Goal: Task Accomplishment & Management: Use online tool/utility

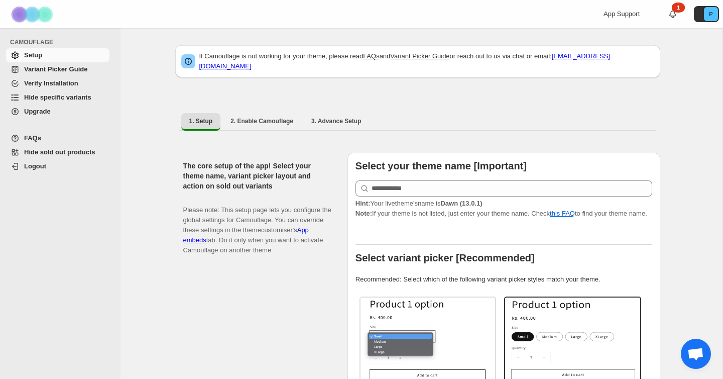
click at [71, 82] on span "Verify Installation" at bounding box center [51, 83] width 54 height 8
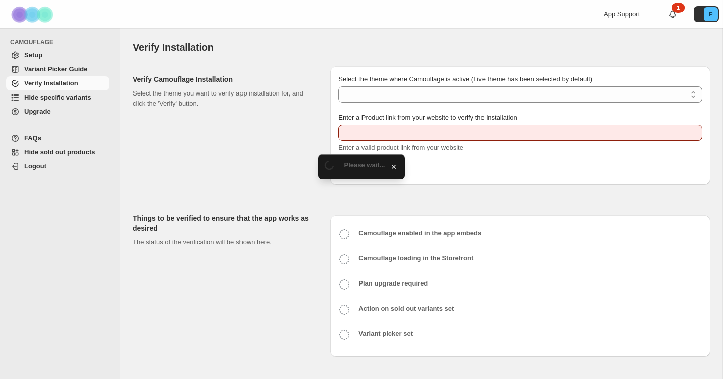
type input "**********"
select select "**********"
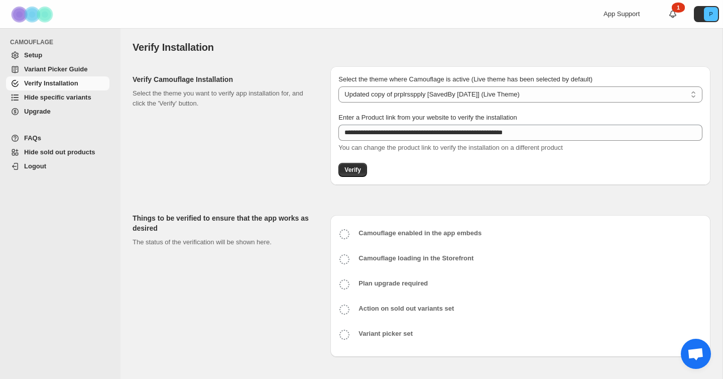
click at [83, 94] on span "Hide specific variants" at bounding box center [57, 97] width 67 height 8
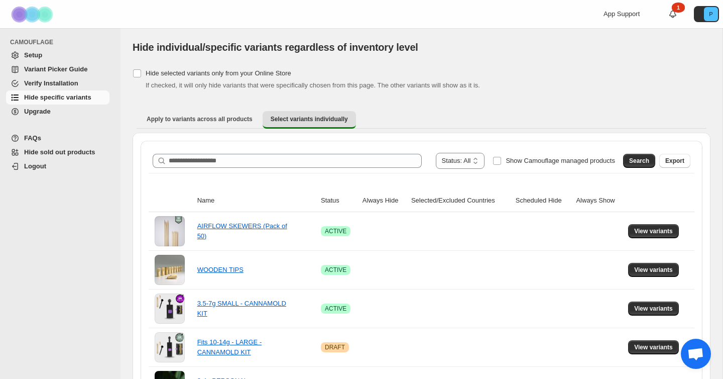
click at [86, 148] on span "Hide sold out products" at bounding box center [65, 152] width 83 height 10
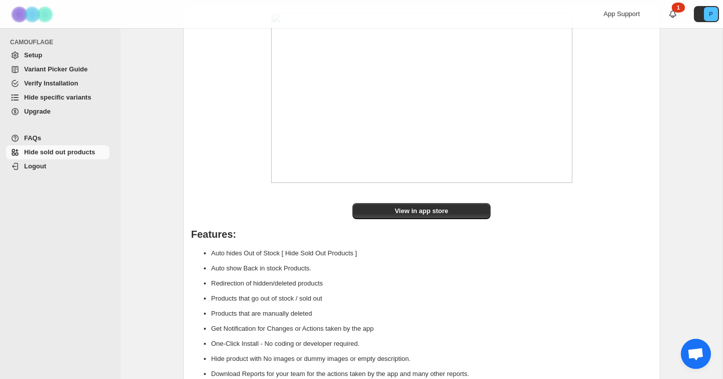
scroll to position [121, 0]
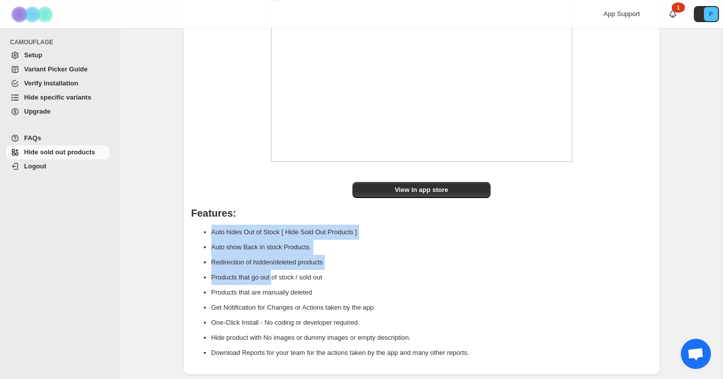
drag, startPoint x: 273, startPoint y: 267, endPoint x: 275, endPoint y: 284, distance: 16.7
click at [275, 284] on div "View in app store Features: Auto hides Out of Stock [ Hide Sold Out Products ] …" at bounding box center [421, 179] width 477 height 391
click at [275, 284] on li "Products that go out of stock / sold out" at bounding box center [431, 277] width 441 height 15
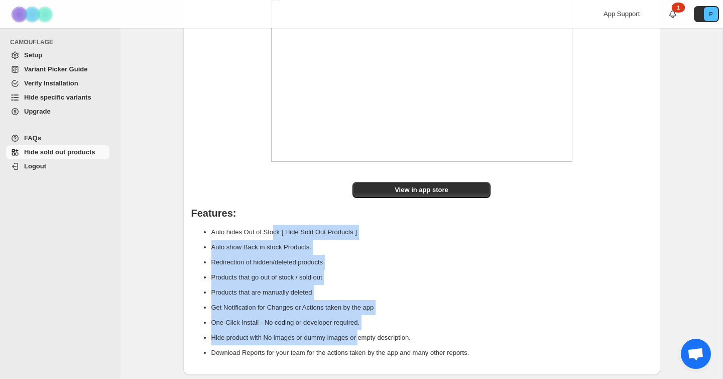
drag, startPoint x: 363, startPoint y: 341, endPoint x: 278, endPoint y: 225, distance: 144.2
click at [278, 225] on ul "Auto hides Out of Stock [ Hide Sold Out Products ] Auto show Back in stock Prod…" at bounding box center [421, 293] width 461 height 136
click at [260, 243] on li "Auto show Back in stock Products." at bounding box center [431, 247] width 441 height 15
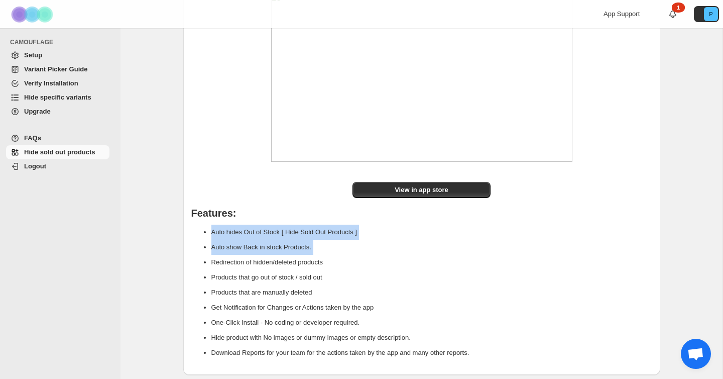
drag, startPoint x: 185, startPoint y: 223, endPoint x: 191, endPoint y: 256, distance: 34.2
click at [191, 256] on div "View in app store Features: Auto hides Out of Stock [ Hide Sold Out Products ] …" at bounding box center [421, 179] width 477 height 391
click at [191, 256] on ul "Auto hides Out of Stock [ Hide Sold Out Products ] Auto show Back in stock Prod…" at bounding box center [421, 293] width 461 height 136
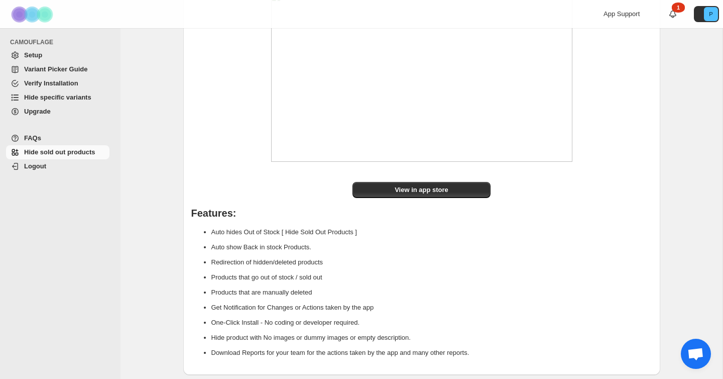
scroll to position [0, 0]
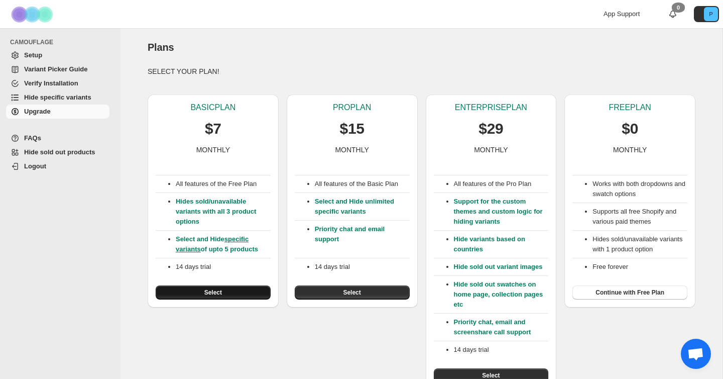
click at [190, 290] on button "Select" at bounding box center [213, 292] width 115 height 14
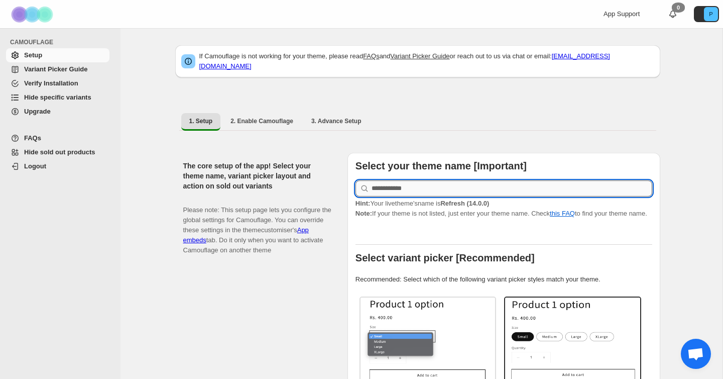
click at [422, 180] on input "text" at bounding box center [512, 188] width 281 height 16
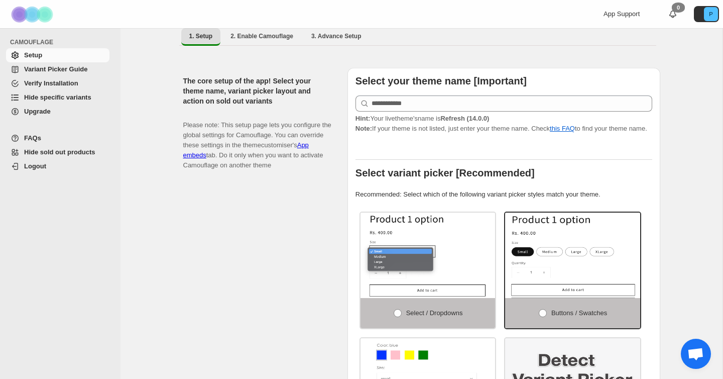
scroll to position [85, 0]
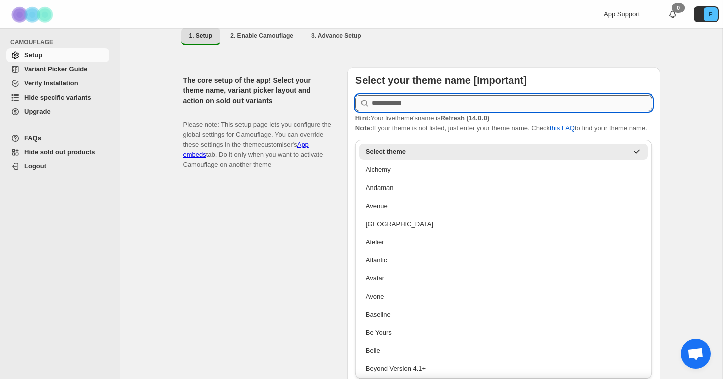
click at [400, 99] on input "text" at bounding box center [512, 103] width 281 height 16
paste input "*******"
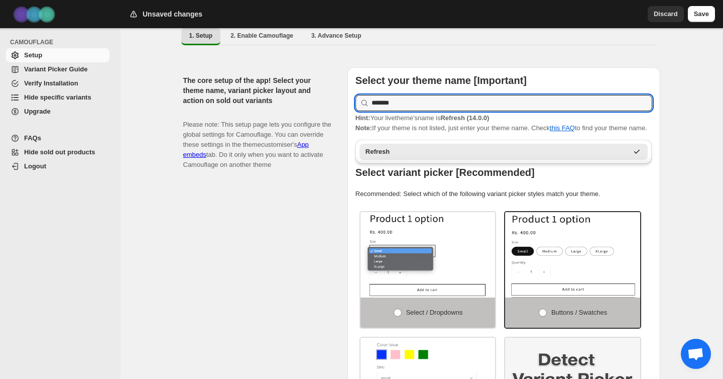
click at [410, 151] on div "Refresh" at bounding box center [497, 152] width 263 height 10
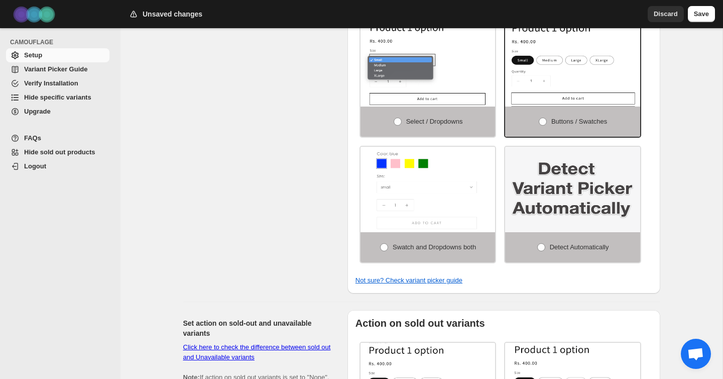
scroll to position [277, 0]
type input "*******"
click at [543, 248] on label "Detect Automatically" at bounding box center [572, 247] width 135 height 30
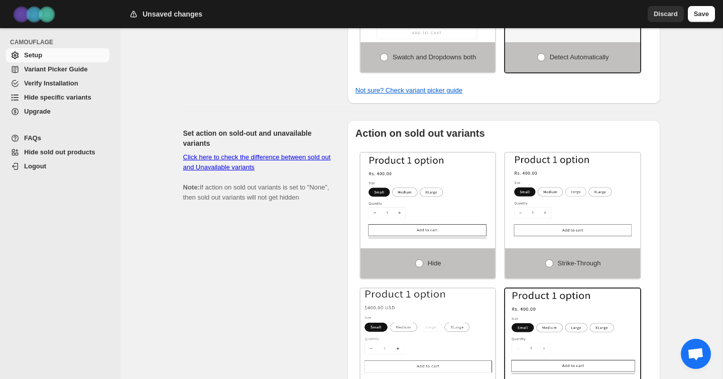
scroll to position [469, 0]
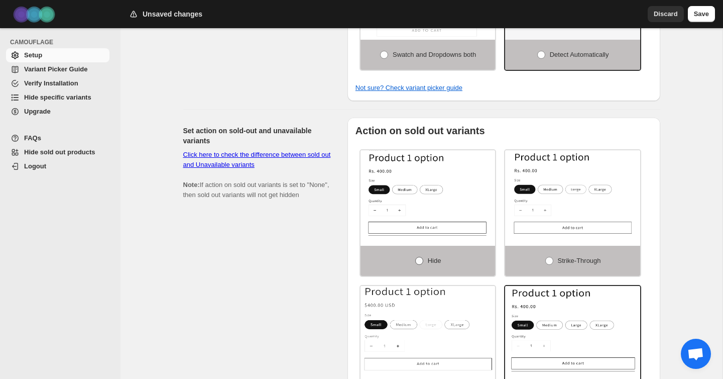
click at [420, 263] on span at bounding box center [419, 261] width 8 height 8
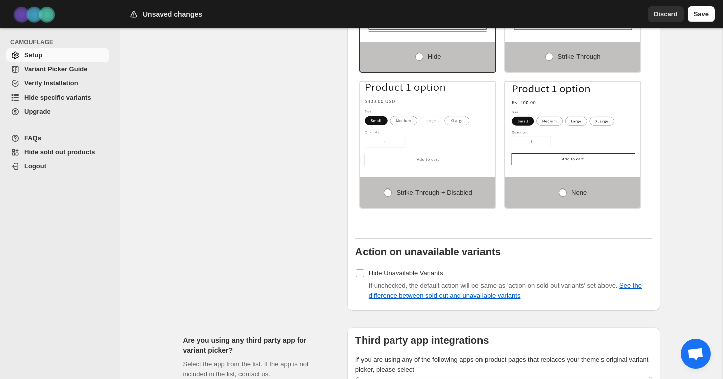
scroll to position [780, 0]
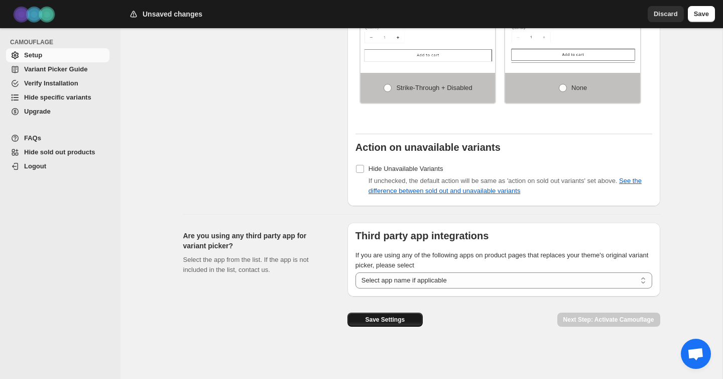
click at [360, 316] on button "Save Settings" at bounding box center [385, 319] width 75 height 14
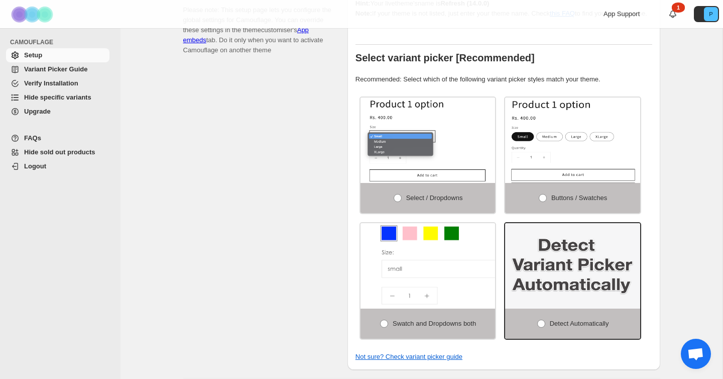
scroll to position [199, 0]
click at [394, 202] on span at bounding box center [398, 198] width 8 height 8
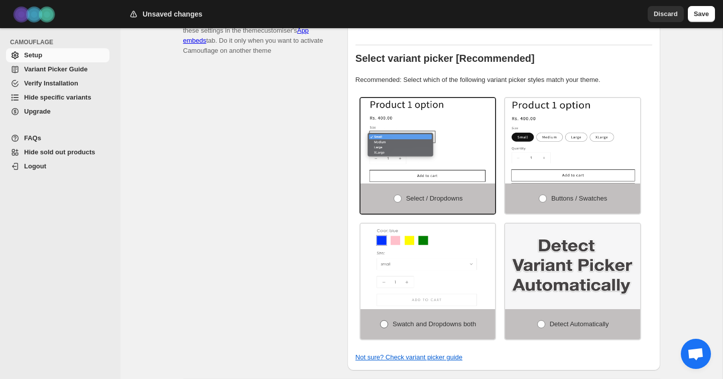
click at [380, 324] on span at bounding box center [384, 324] width 8 height 8
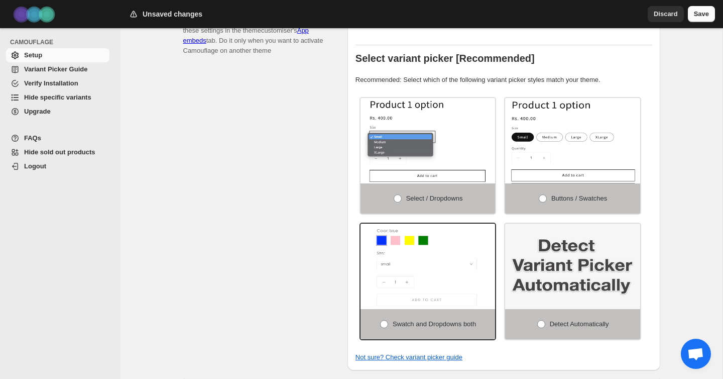
click at [703, 17] on span "Save" at bounding box center [701, 14] width 15 height 10
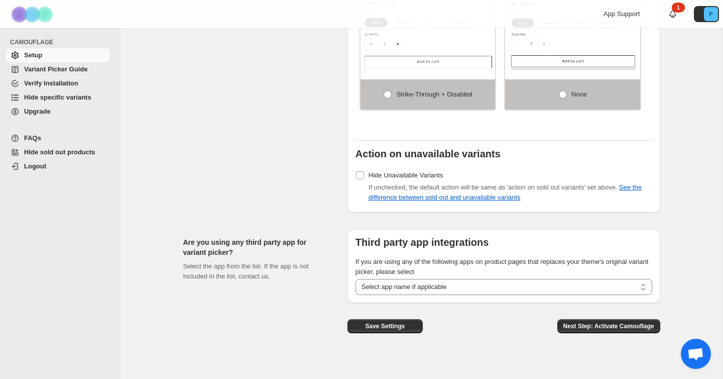
scroll to position [780, 0]
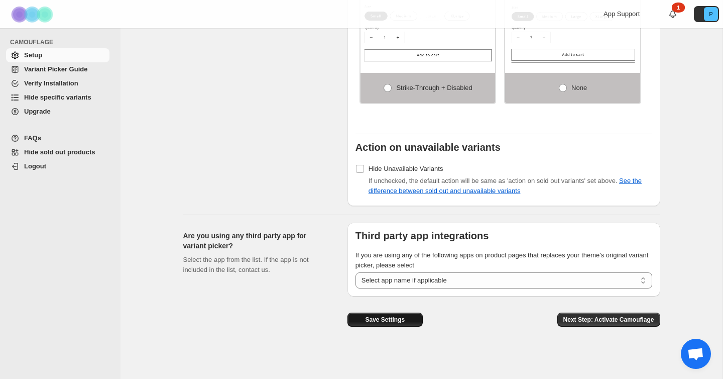
click at [390, 317] on span "Save Settings" at bounding box center [385, 319] width 40 height 8
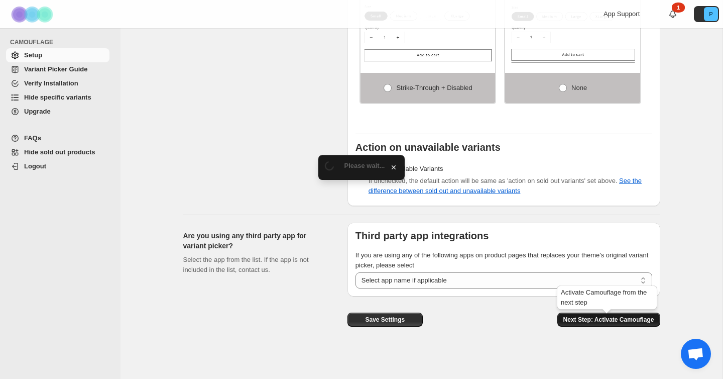
click at [604, 319] on span "Next Step: Activate Camouflage" at bounding box center [609, 319] width 91 height 8
select select "**********"
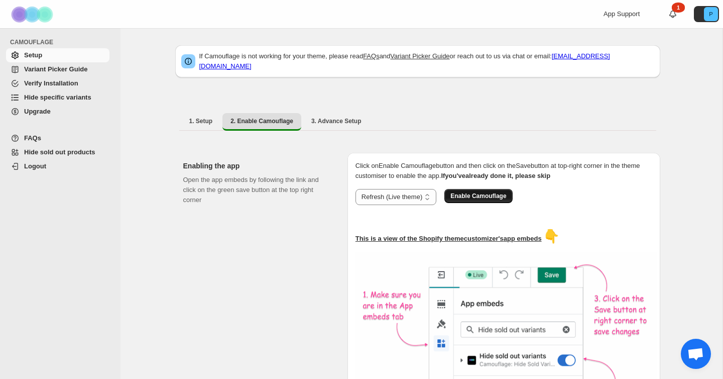
click at [485, 192] on span "Enable Camouflage" at bounding box center [479, 196] width 56 height 8
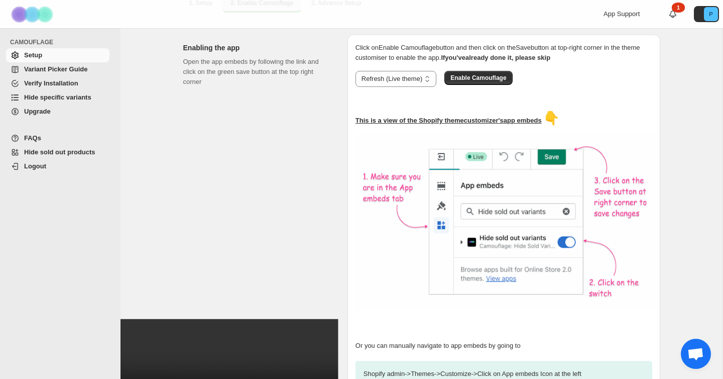
scroll to position [226, 0]
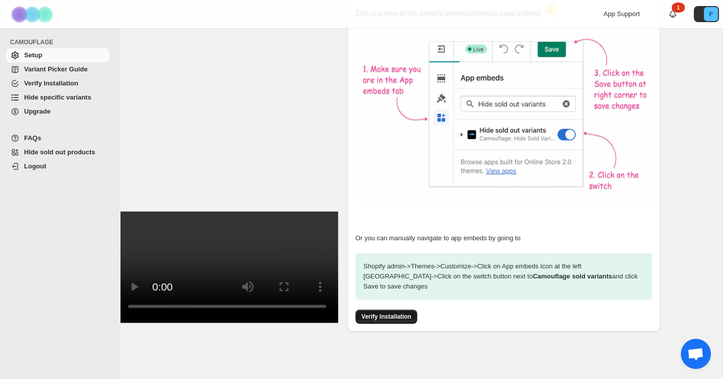
click at [395, 313] on span "Verify Installation" at bounding box center [387, 316] width 50 height 8
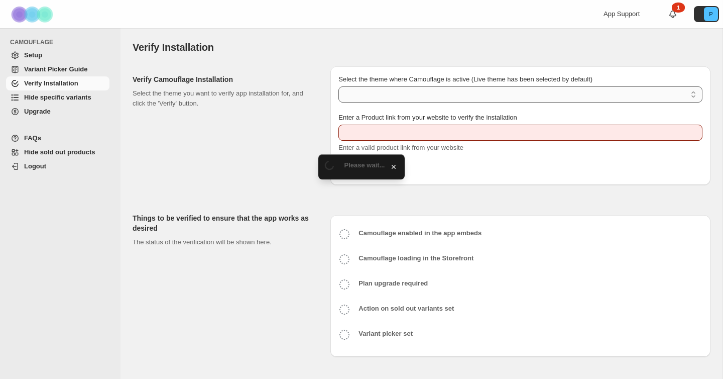
click at [412, 93] on select "Select the theme where Camouflage is active (Live theme has been selected by de…" at bounding box center [521, 94] width 364 height 16
type input "**********"
select select "**********"
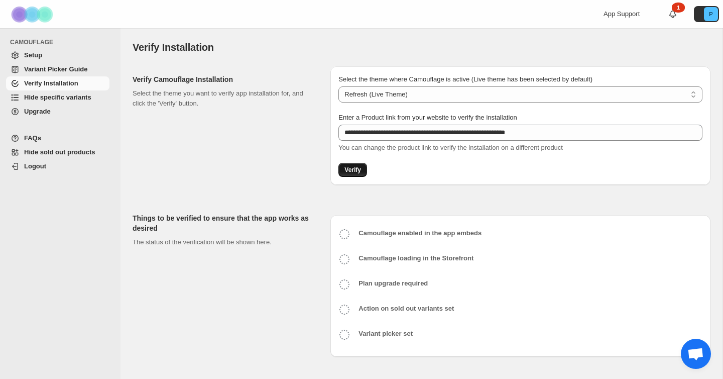
click at [359, 170] on span "Verify" at bounding box center [353, 170] width 17 height 8
